Goal: Task Accomplishment & Management: Manage account settings

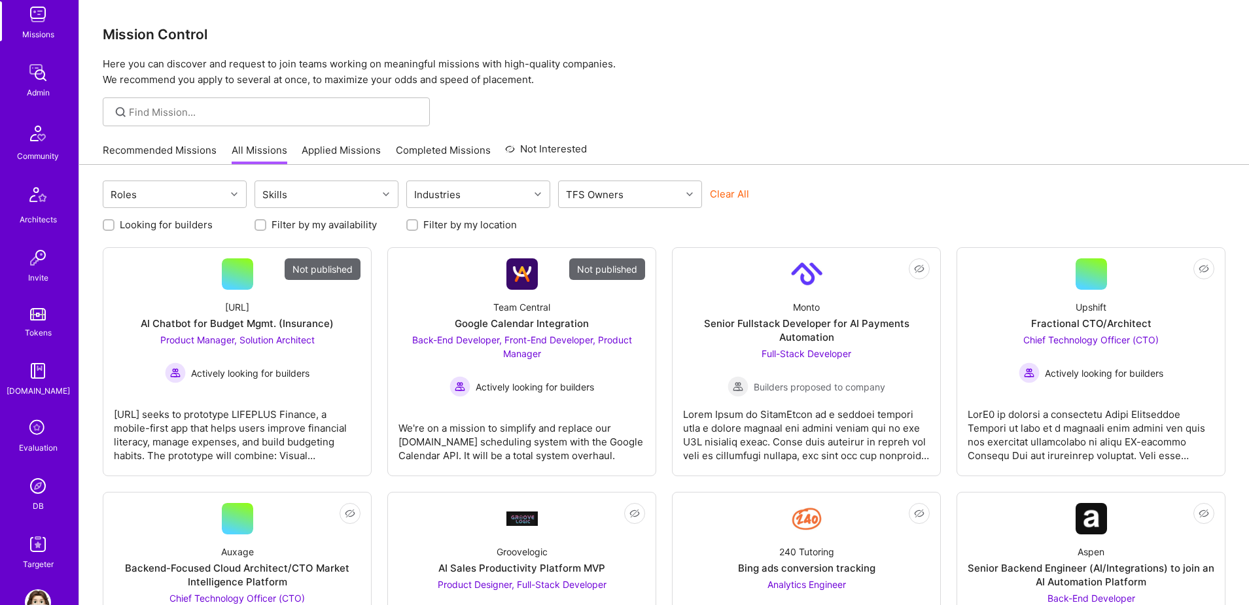
scroll to position [230, 0]
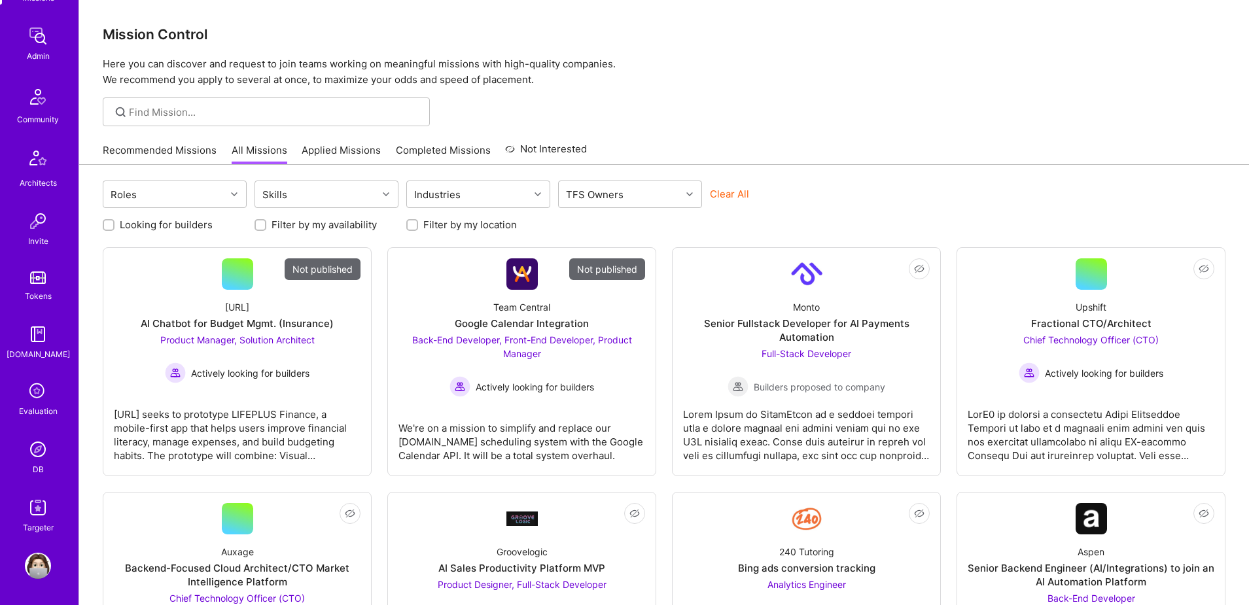
click at [35, 445] on img at bounding box center [38, 449] width 26 height 26
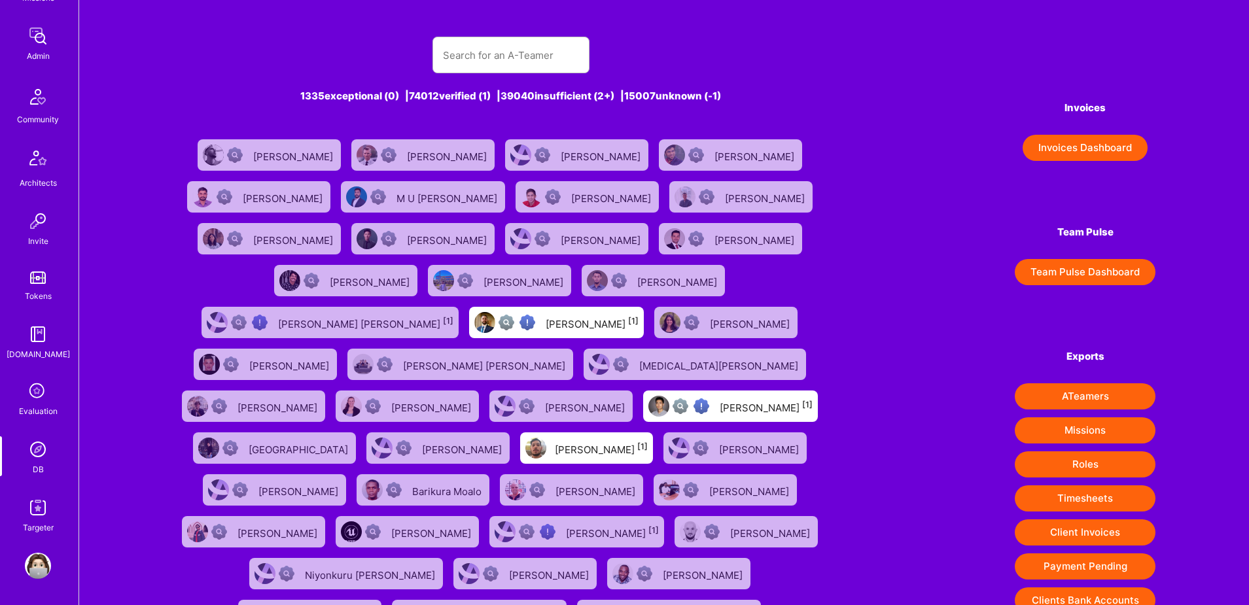
scroll to position [1, 0]
click at [40, 564] on img at bounding box center [38, 566] width 26 height 26
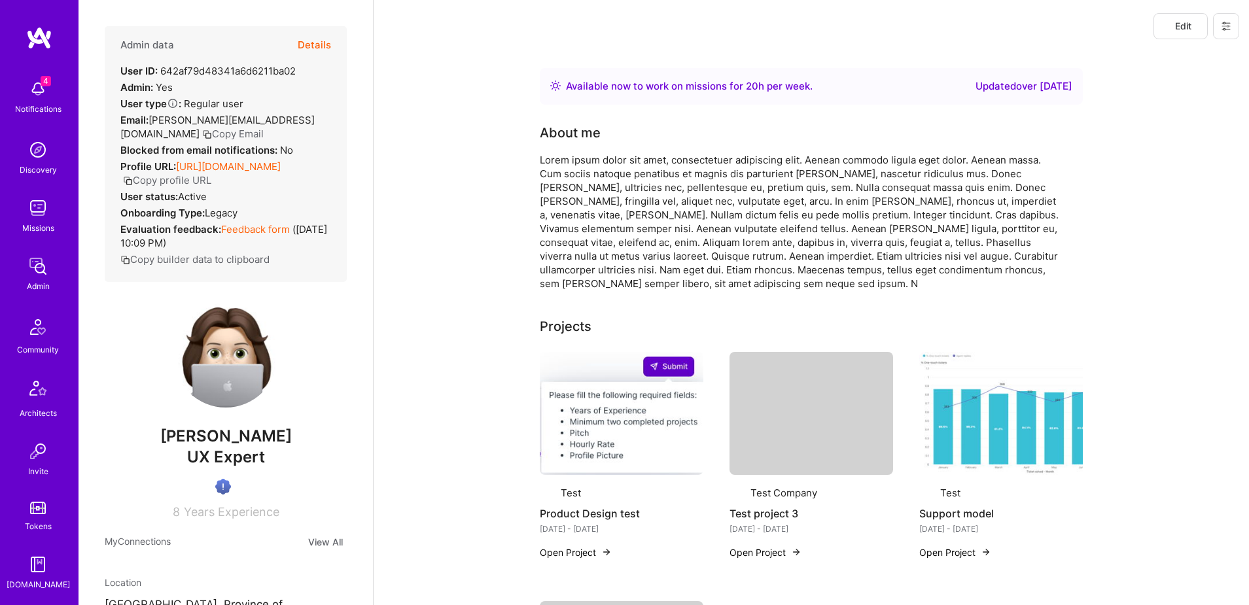
click at [1232, 20] on button at bounding box center [1226, 26] width 26 height 26
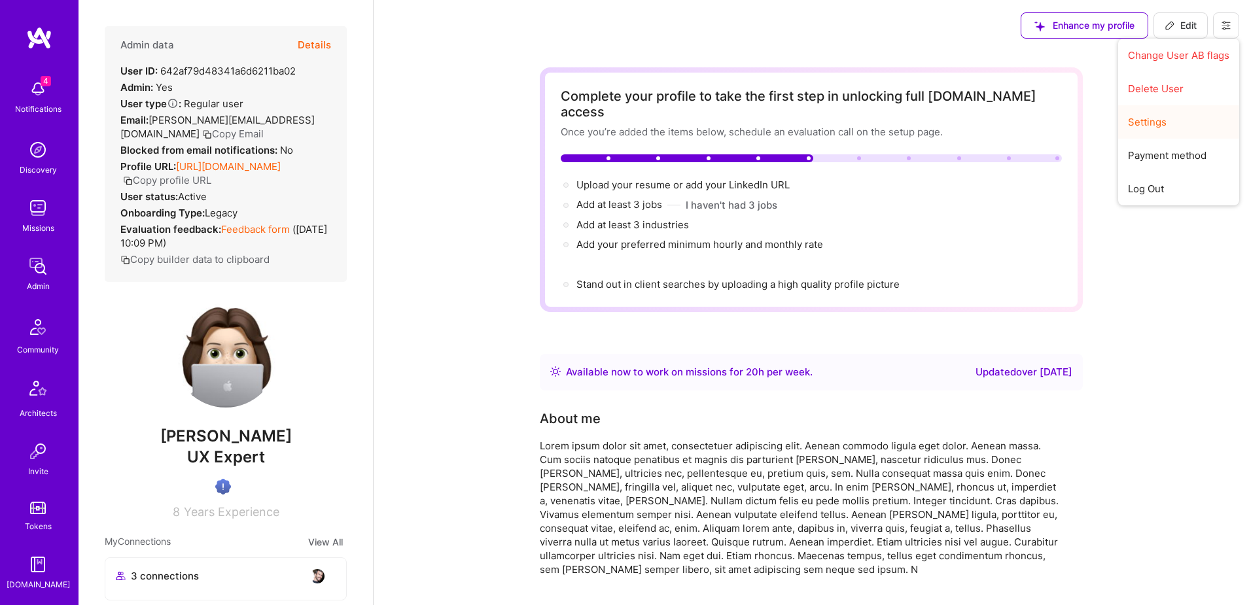
click at [1162, 126] on button "Settings" at bounding box center [1178, 121] width 121 height 33
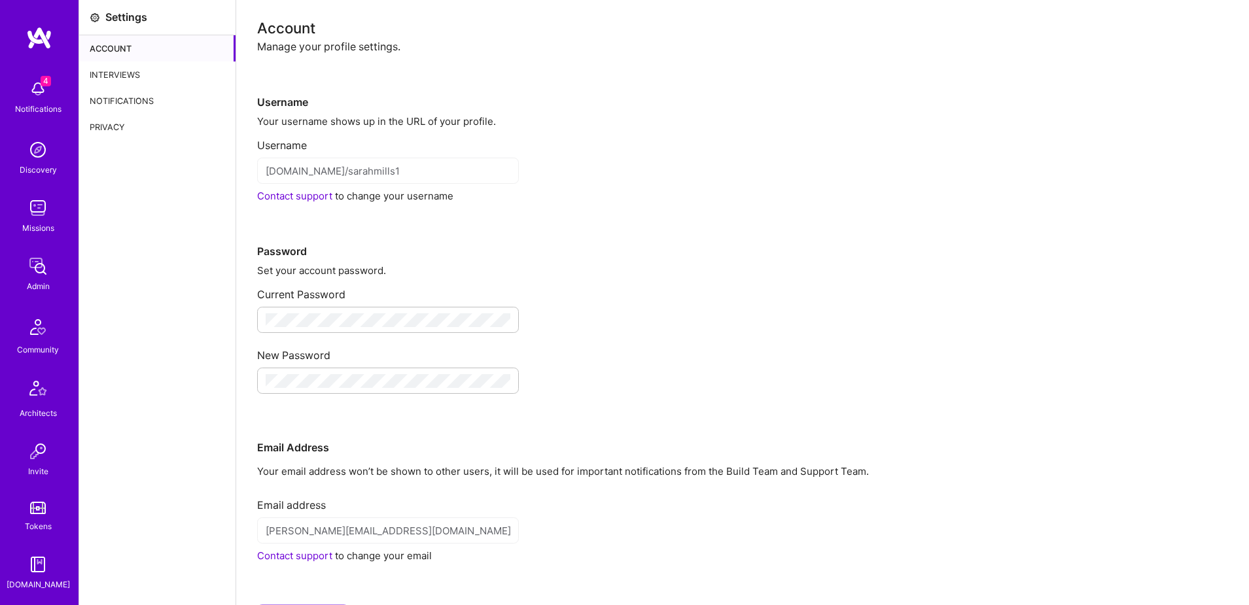
click at [140, 66] on div "Interviews" at bounding box center [157, 74] width 156 height 26
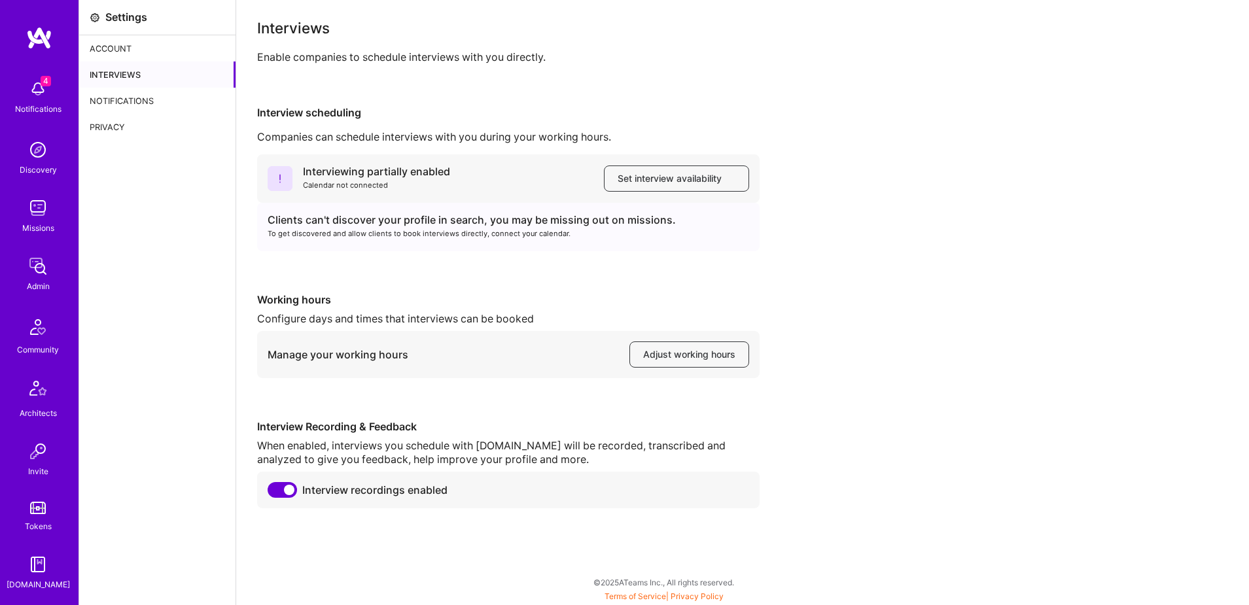
scroll to position [230, 0]
click at [43, 445] on img at bounding box center [38, 449] width 26 height 26
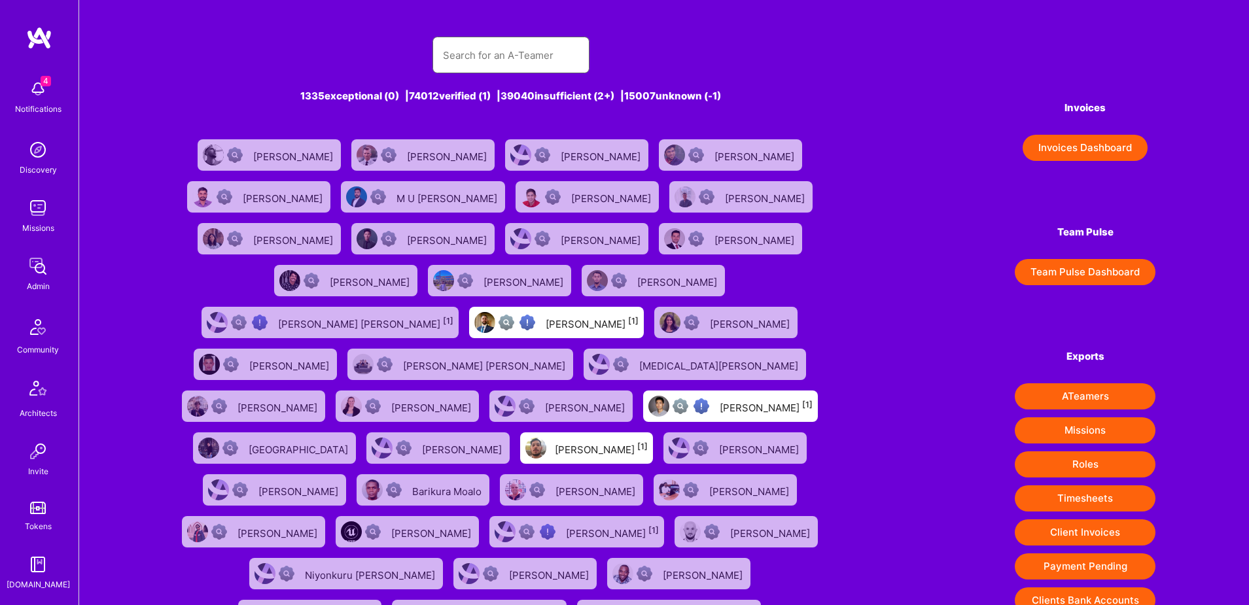
click at [526, 53] on input "text" at bounding box center [511, 55] width 136 height 33
paste input "[PERSON_NAME][EMAIL_ADDRESS][DOMAIN_NAME]"
type input "[PERSON_NAME][EMAIL_ADDRESS][DOMAIN_NAME]"
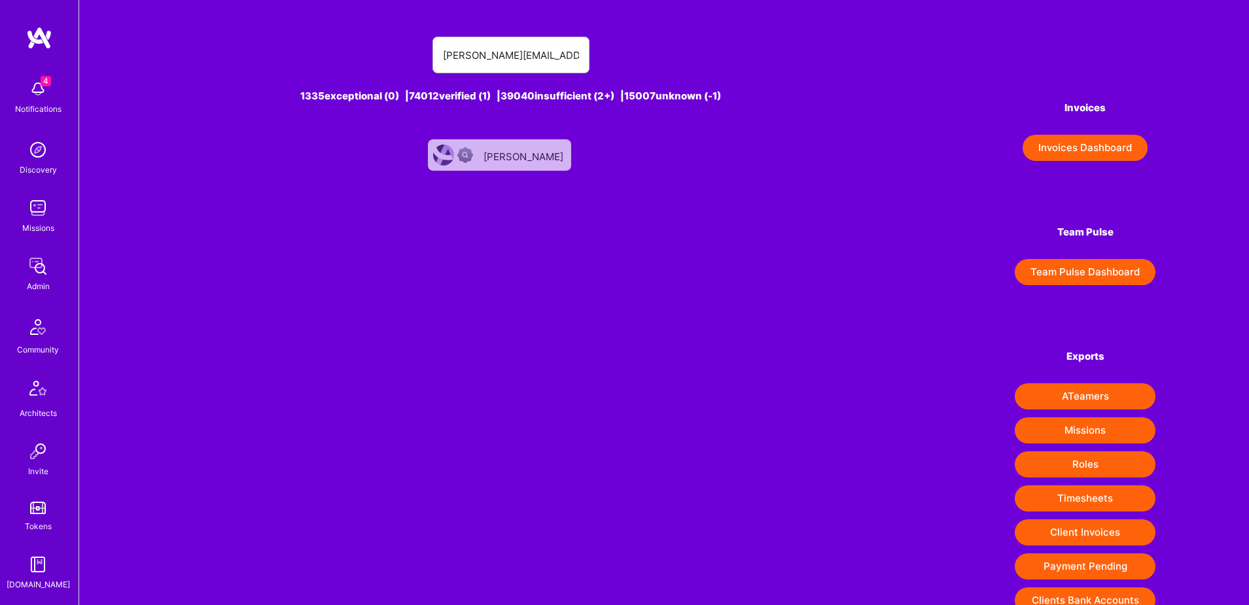
click at [528, 172] on link "[PERSON_NAME]" at bounding box center [500, 155] width 154 height 42
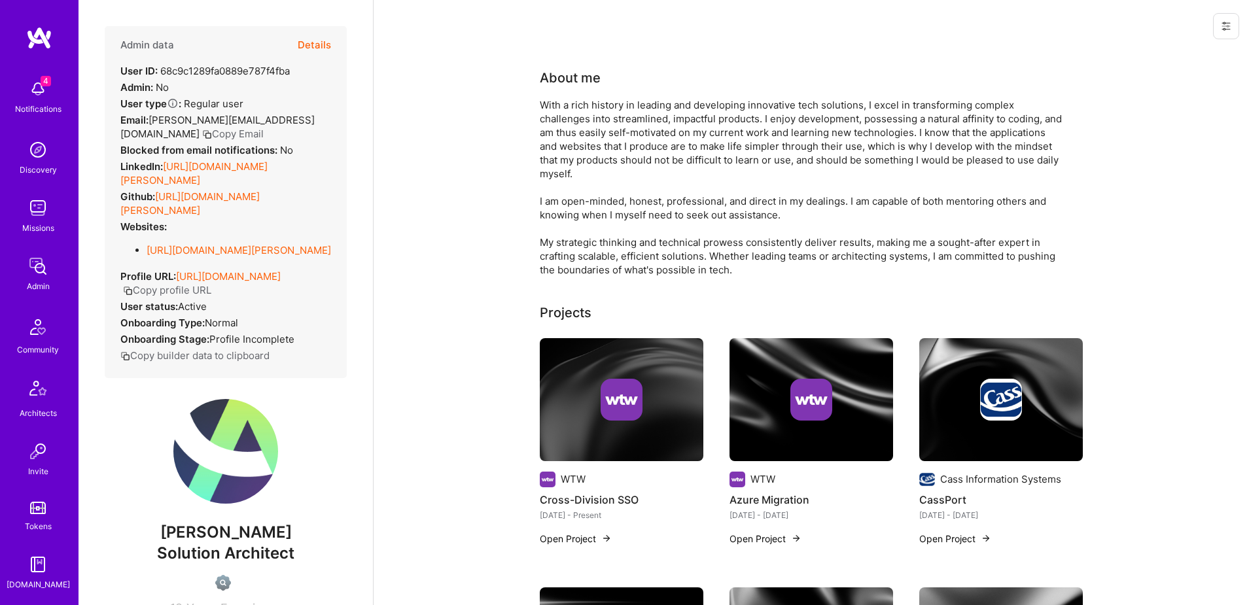
scroll to position [230, 0]
click at [35, 452] on img at bounding box center [38, 449] width 26 height 26
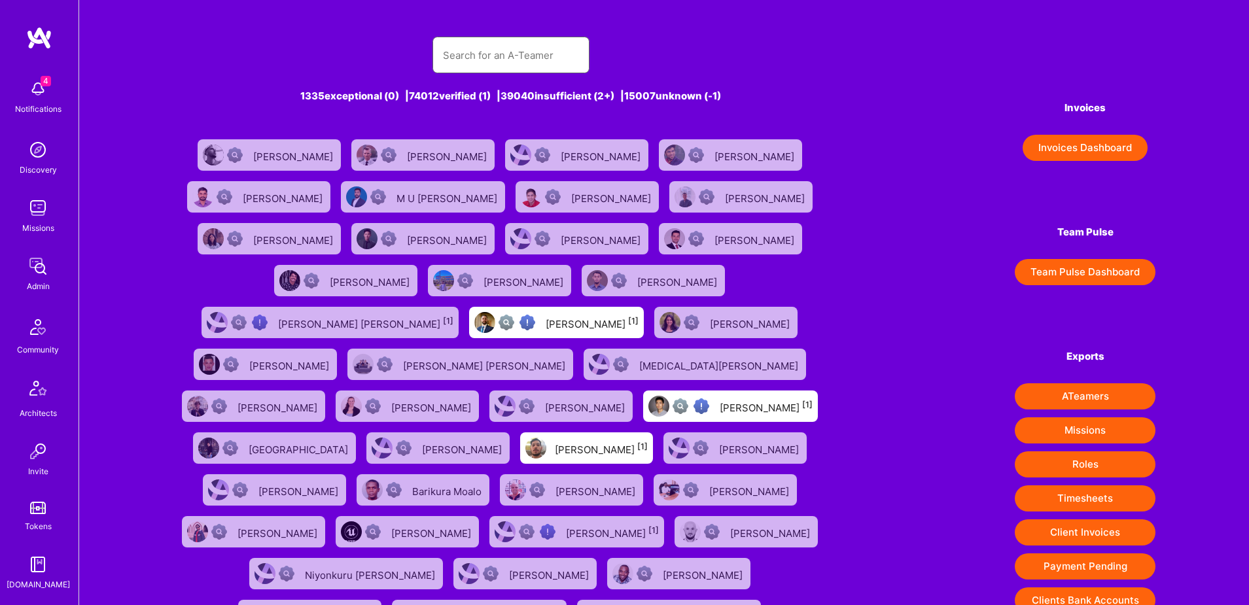
click at [545, 60] on input "text" at bounding box center [511, 55] width 136 height 33
paste input "chrismcdermut@gmail.com"
type input "chrismcdermut@gmail.com"
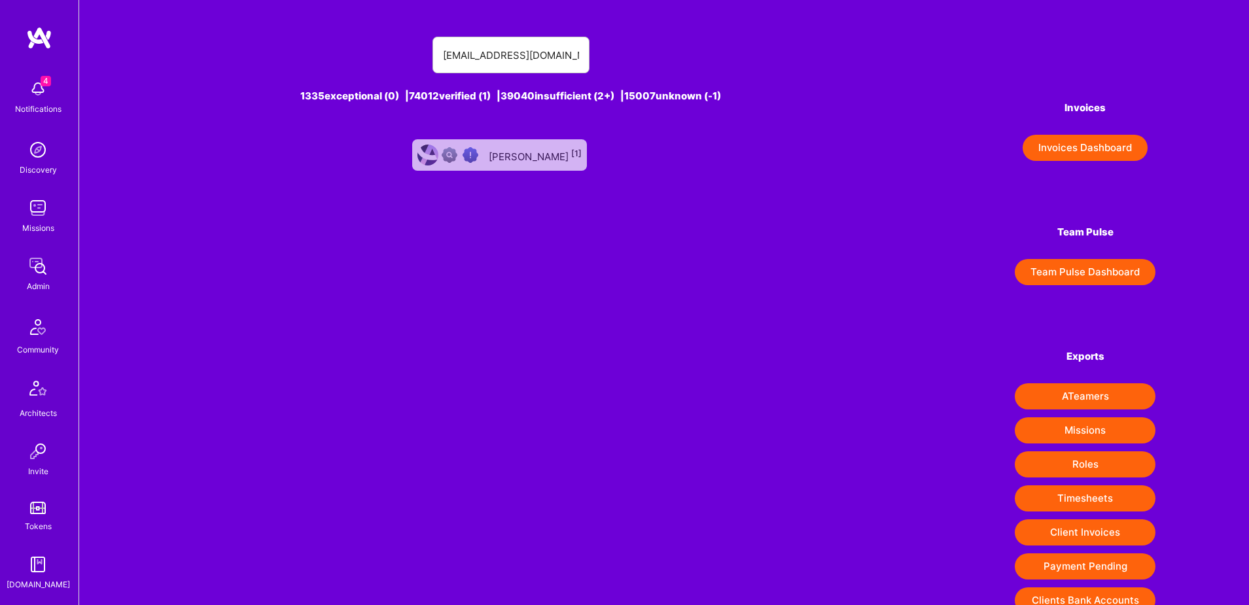
click at [532, 164] on div "Christopher McDermut [1]" at bounding box center [499, 154] width 175 height 31
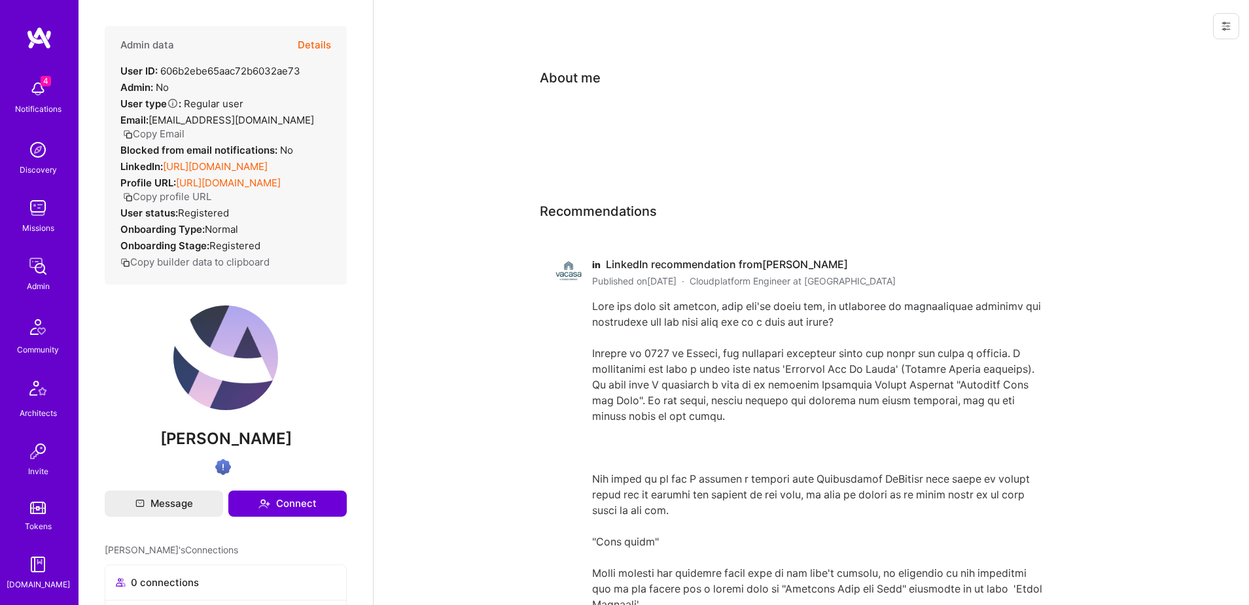
click at [306, 45] on button "Details" at bounding box center [314, 45] width 33 height 38
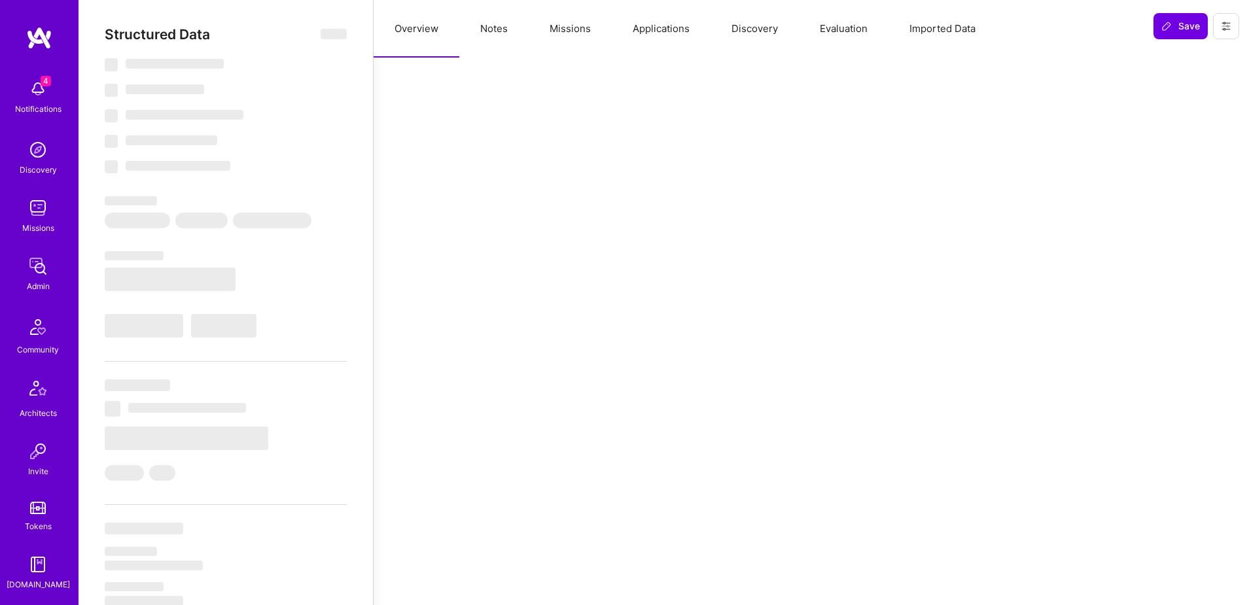
select select "Verified"
select select "US"
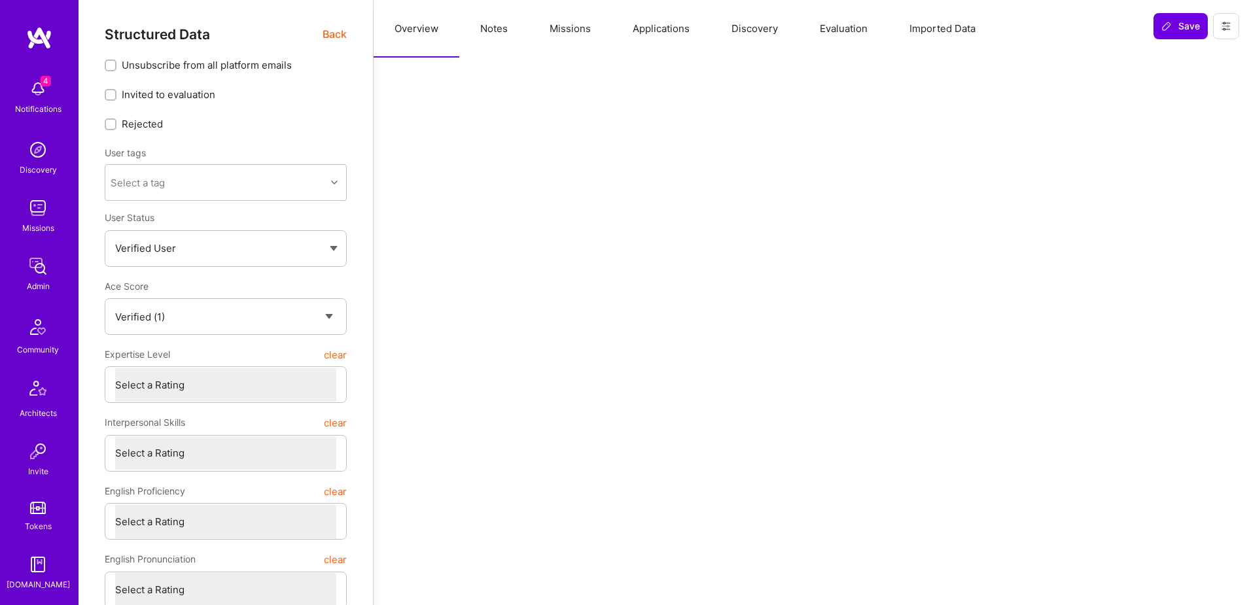
click at [337, 33] on span "Back" at bounding box center [334, 34] width 24 height 16
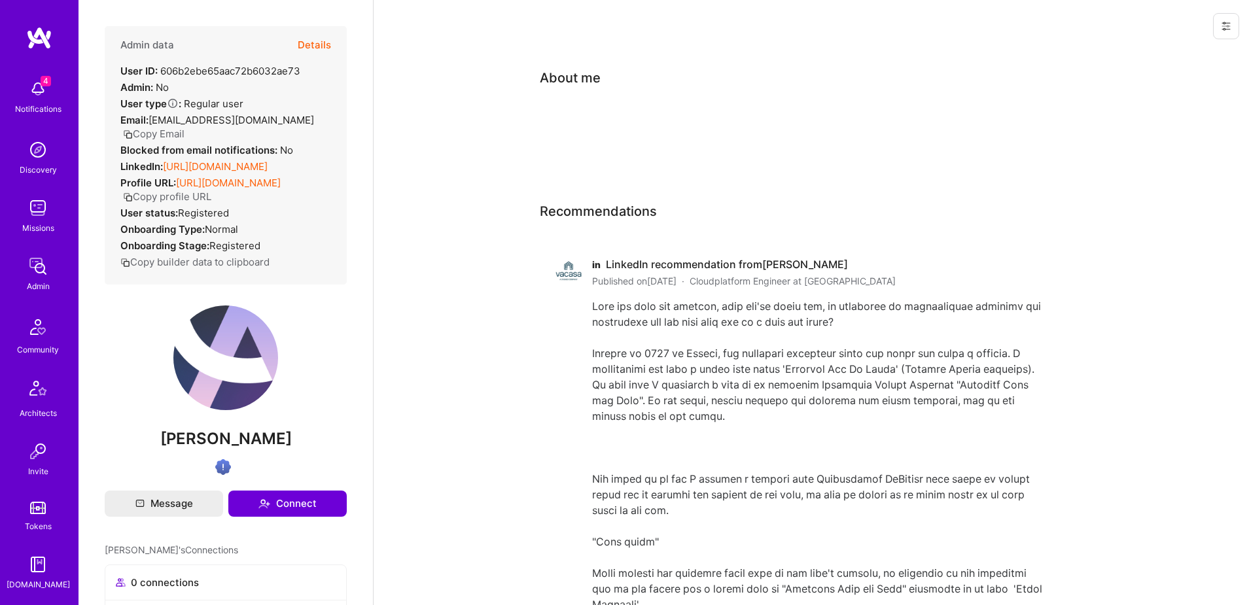
click at [1233, 26] on button at bounding box center [1226, 26] width 26 height 26
click at [983, 71] on div "About me" at bounding box center [801, 78] width 523 height 20
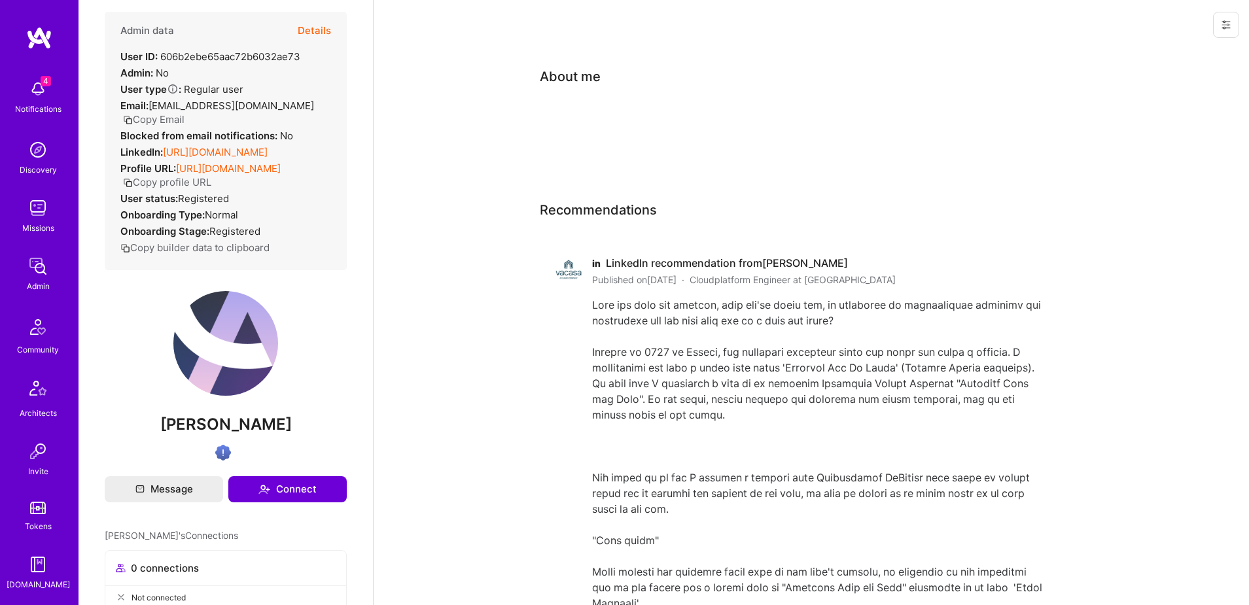
scroll to position [1, 0]
click at [165, 111] on span "chrismcdermut@gmail.com" at bounding box center [230, 105] width 165 height 12
click at [169, 119] on button "Copy Email" at bounding box center [153, 119] width 61 height 14
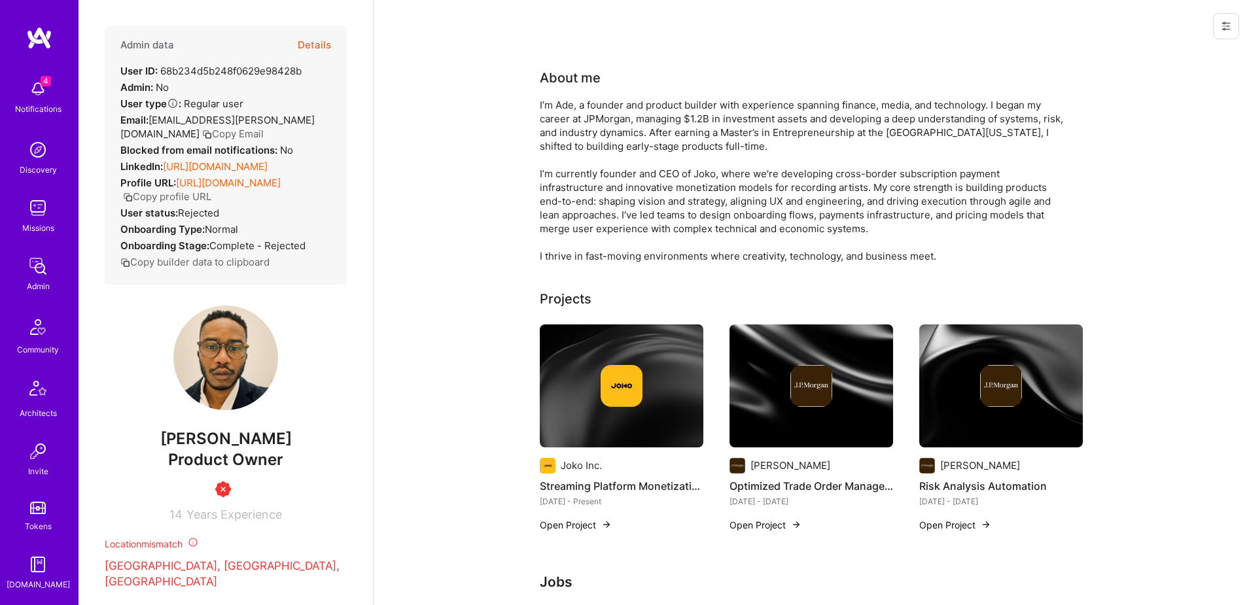
click at [311, 44] on button "Details" at bounding box center [314, 45] width 33 height 38
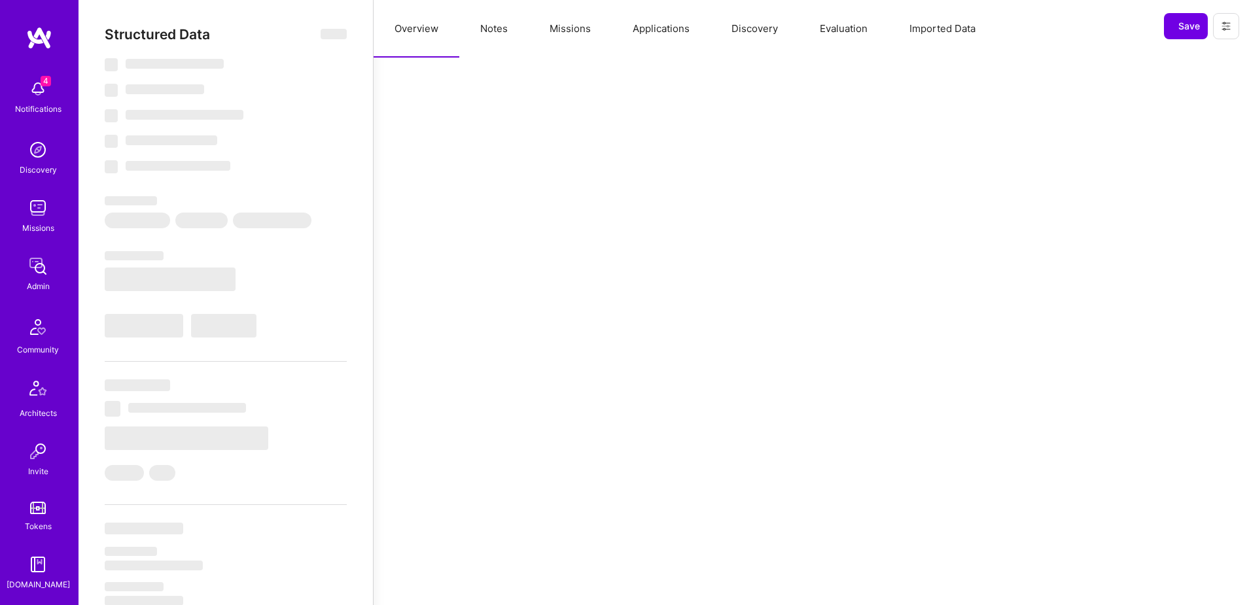
select select "Insufficient"
select select "US"
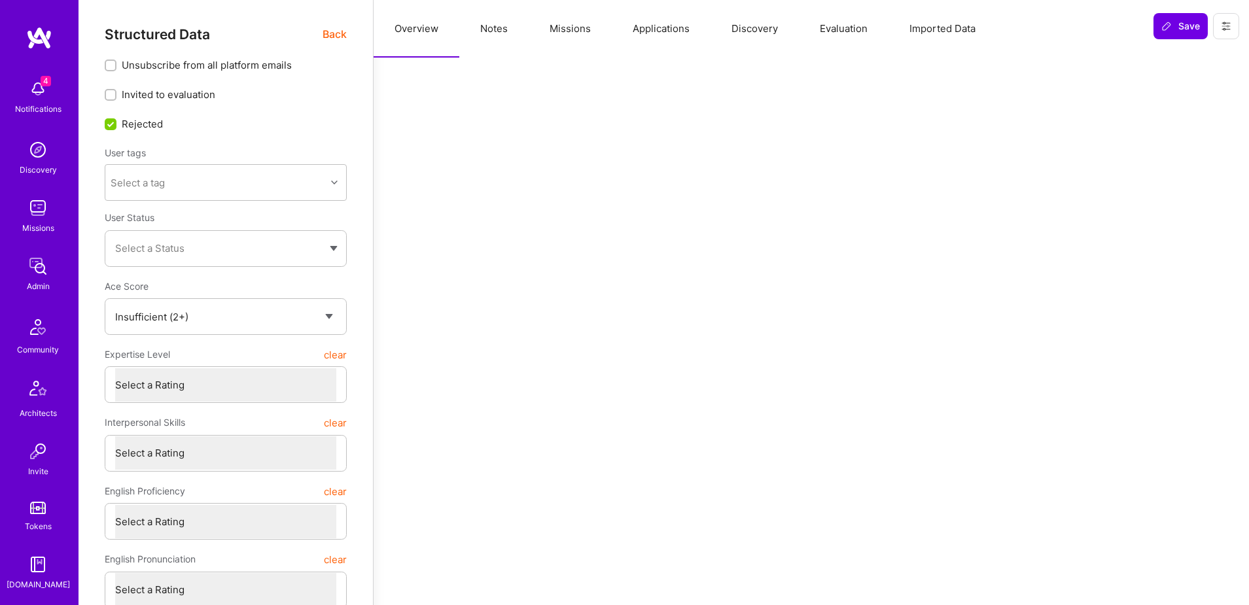
click at [510, 29] on button "Notes" at bounding box center [493, 29] width 69 height 58
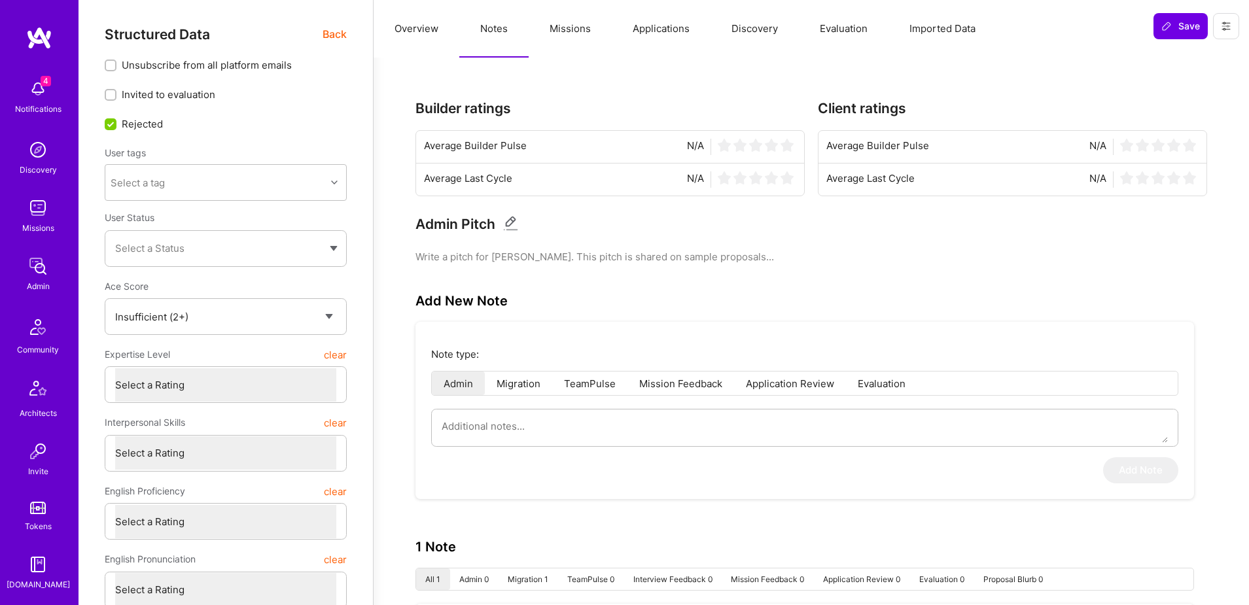
click at [338, 28] on span "Back" at bounding box center [334, 34] width 24 height 16
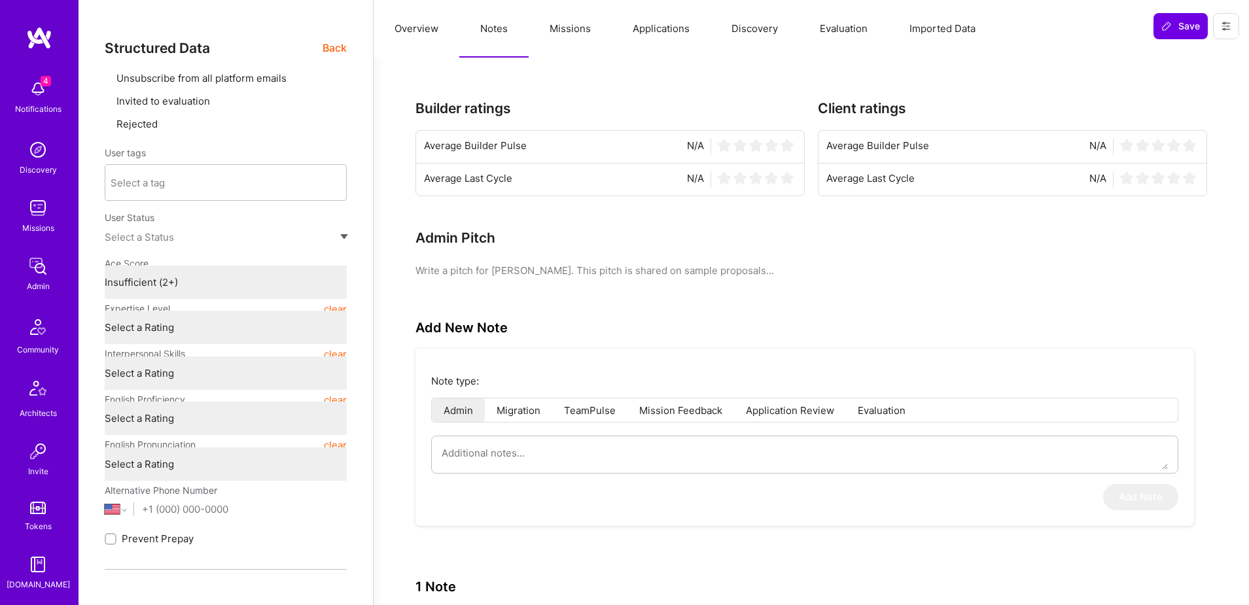
type textarea "x"
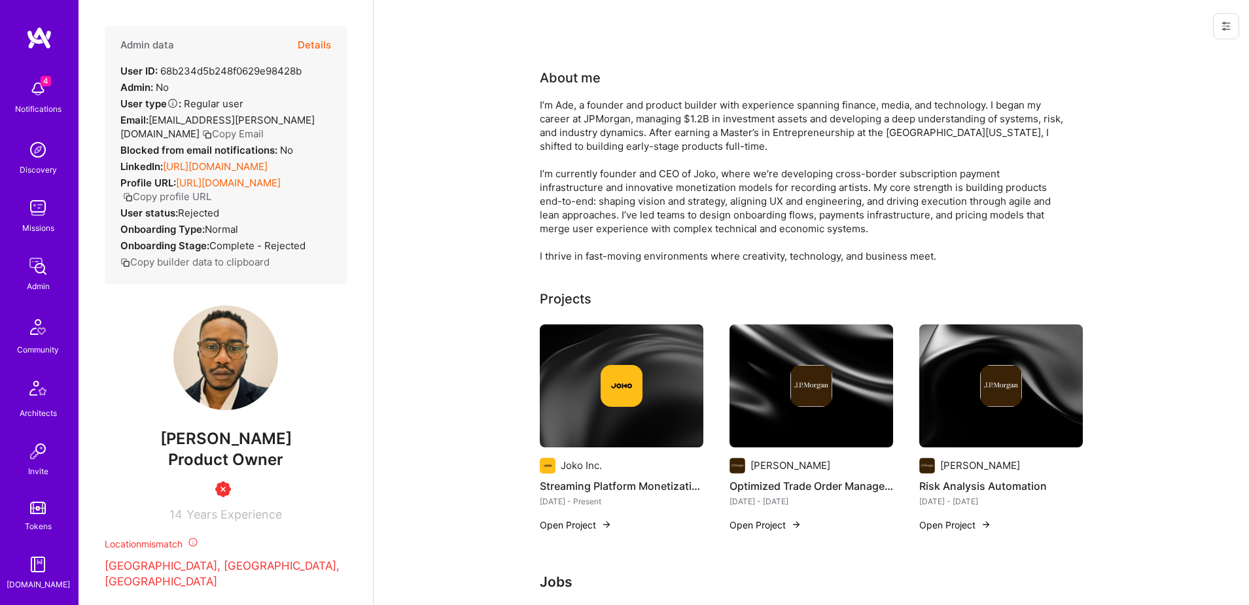
scroll to position [230, 0]
click at [44, 457] on img at bounding box center [38, 449] width 26 height 26
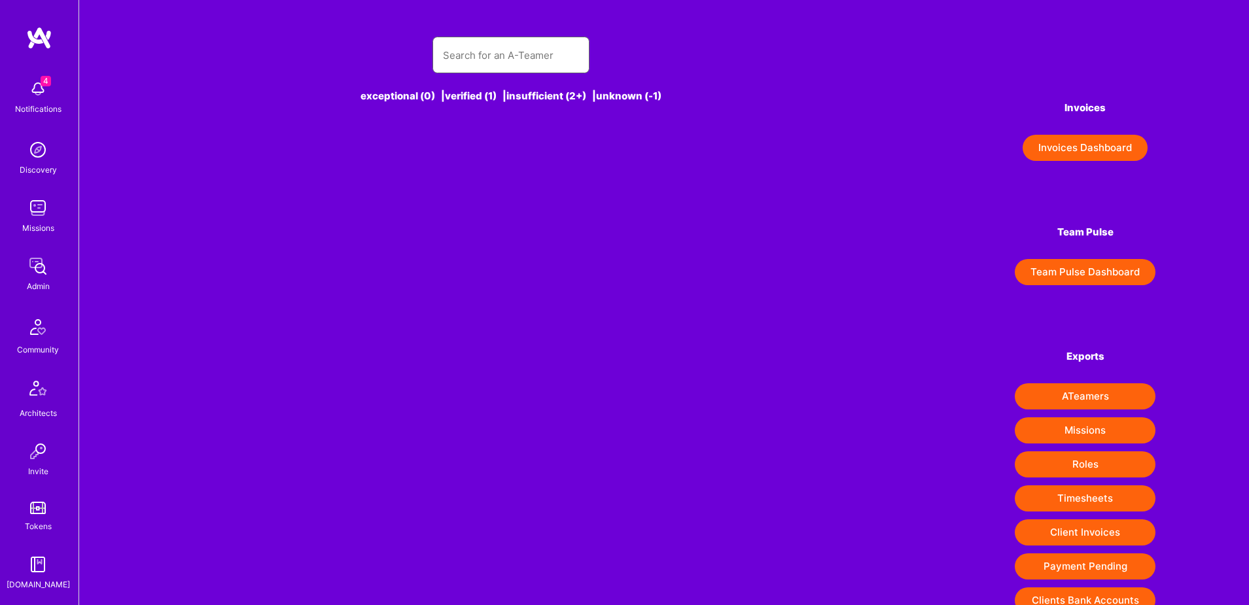
click at [511, 57] on input "text" at bounding box center [511, 55] width 136 height 33
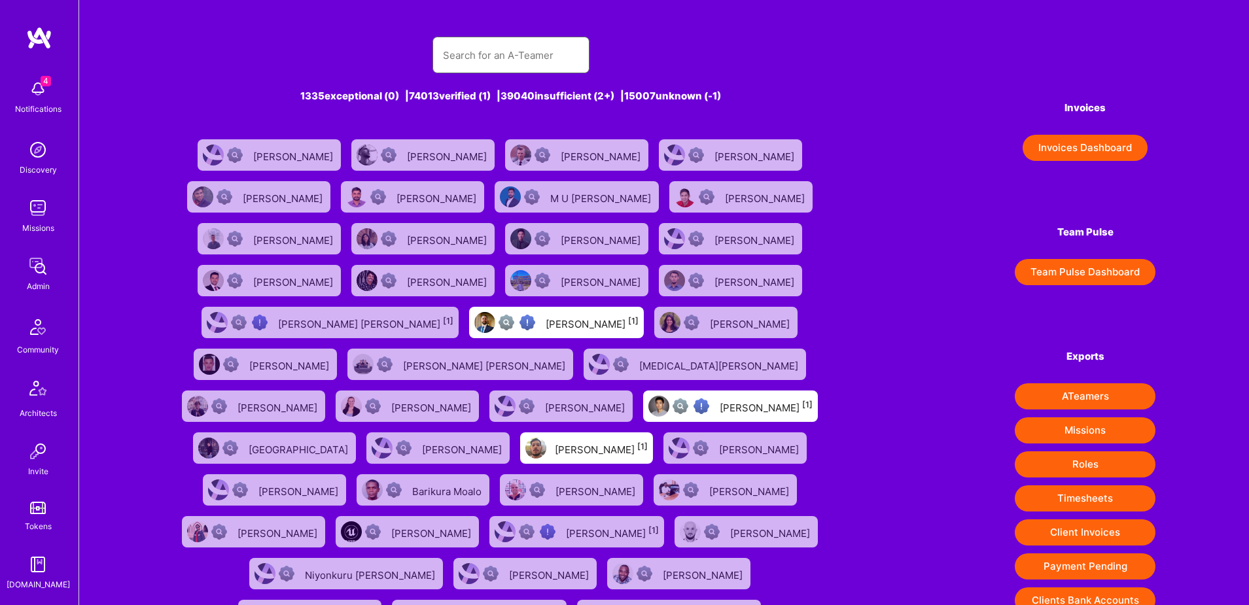
paste input "[PERSON_NAME][EMAIL_ADDRESS][PERSON_NAME][DOMAIN_NAME]"
type input "[PERSON_NAME][EMAIL_ADDRESS][PERSON_NAME][DOMAIN_NAME]"
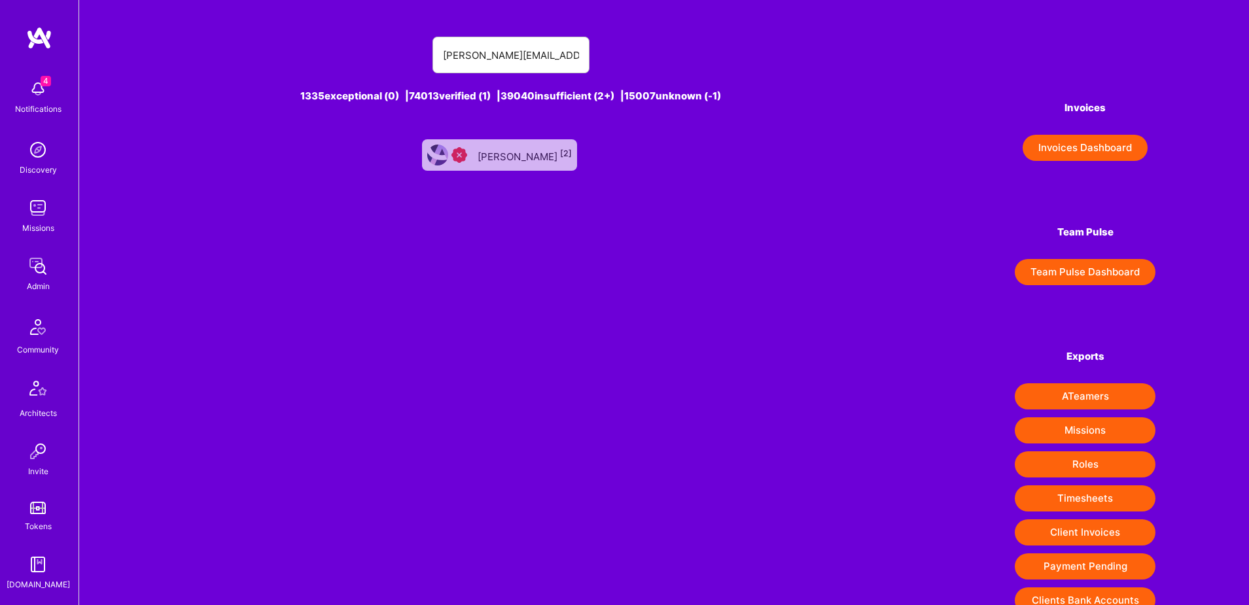
click at [522, 156] on div "[PERSON_NAME] [2]" at bounding box center [524, 155] width 94 height 17
